Goal: Information Seeking & Learning: Learn about a topic

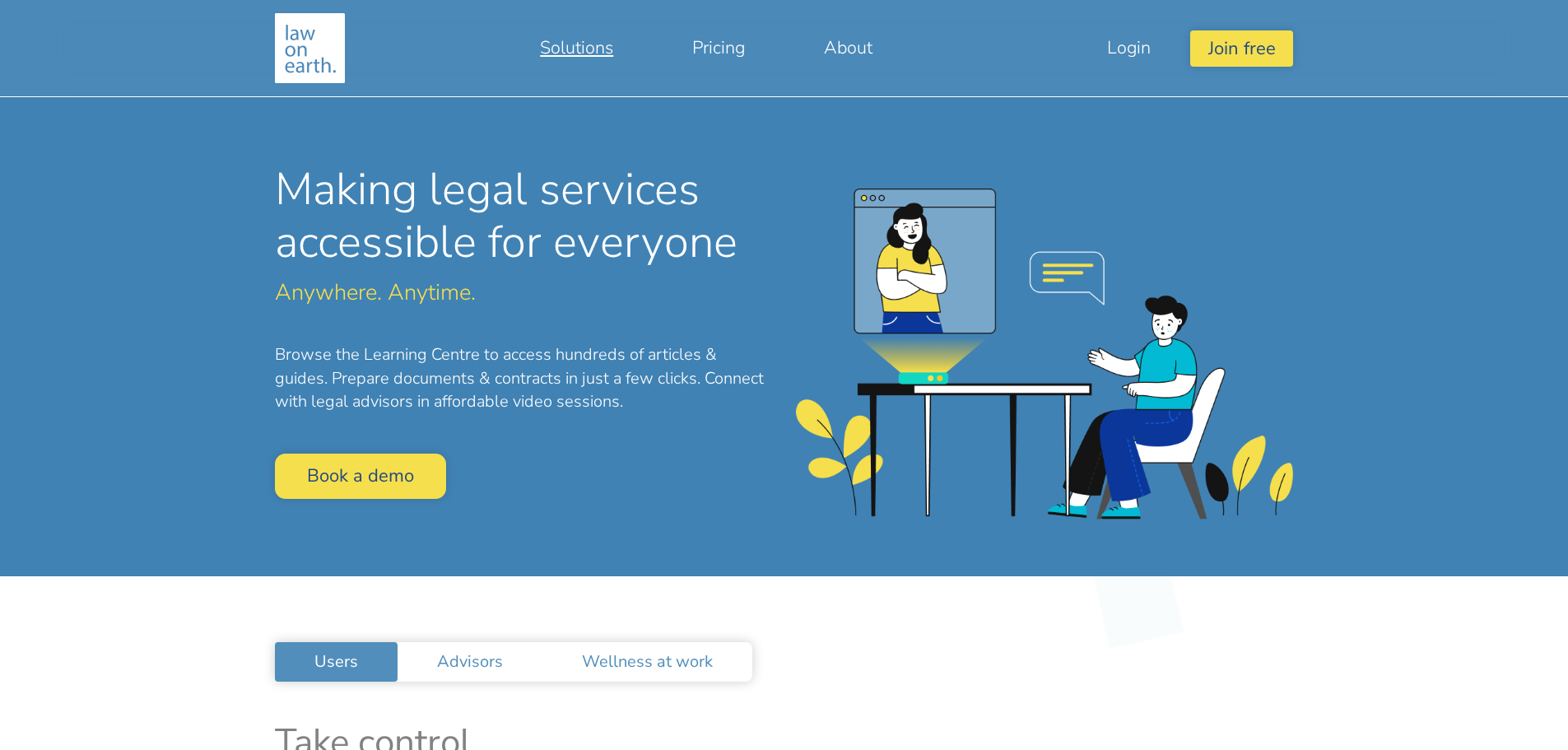
click at [565, 46] on link "Solutions" at bounding box center [576, 48] width 152 height 39
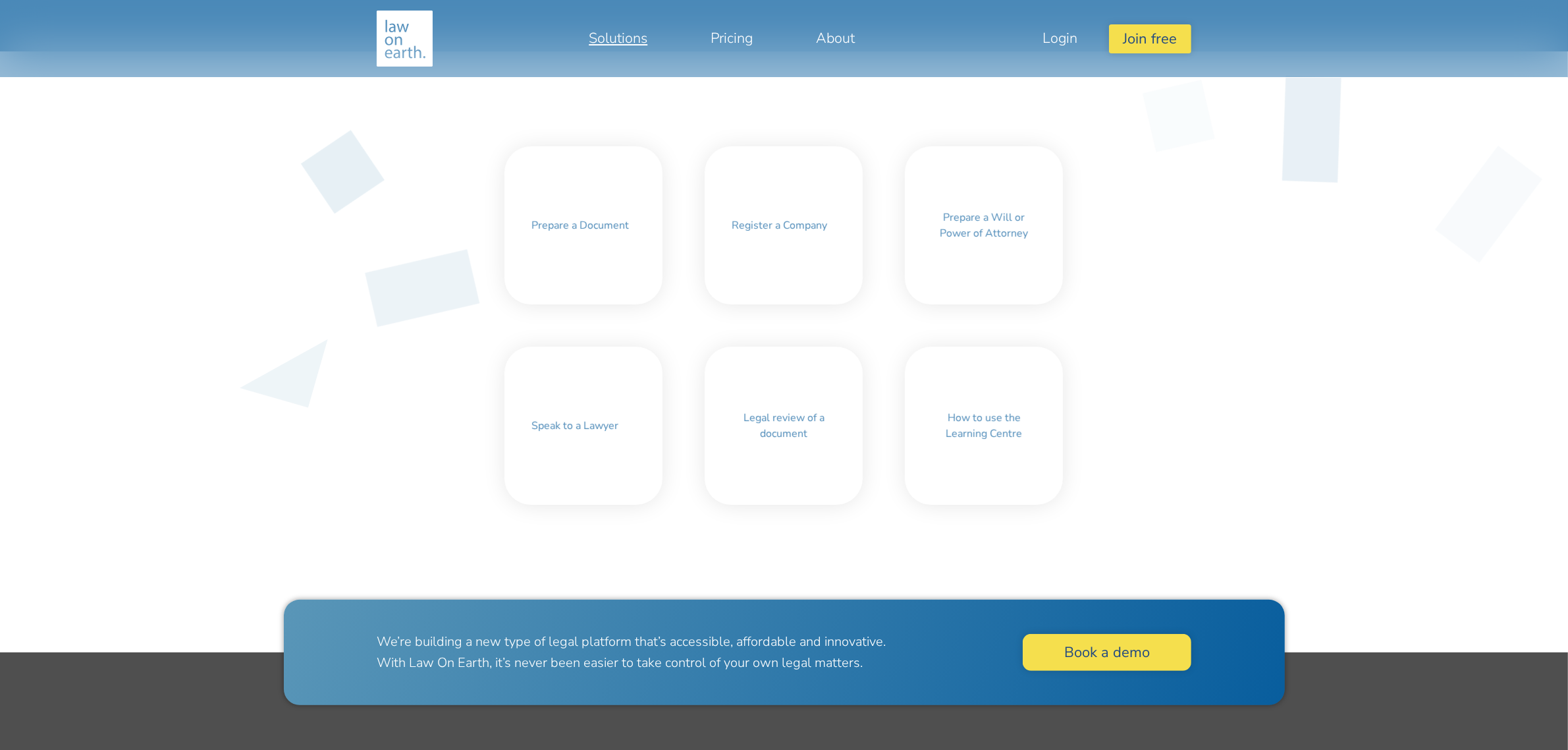
scroll to position [412, 0]
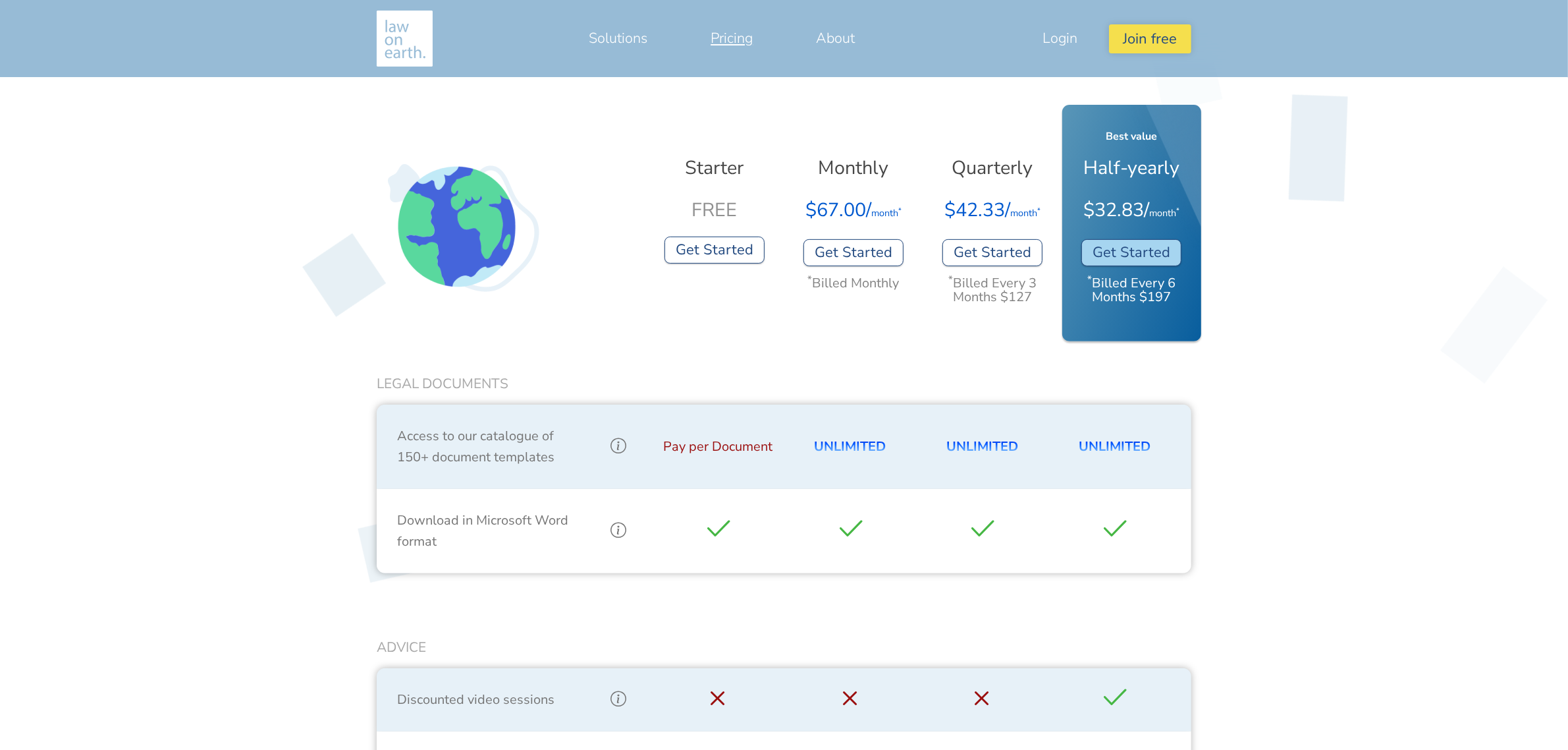
scroll to position [433, 0]
